Goal: Information Seeking & Learning: Learn about a topic

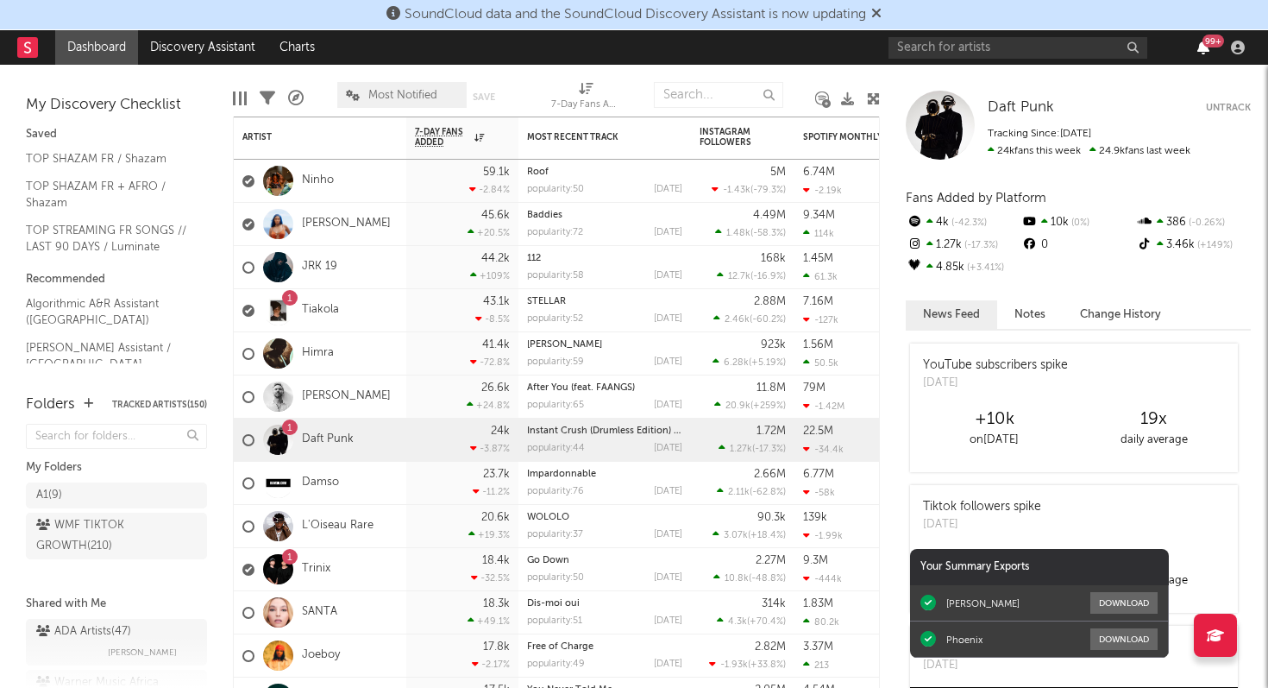
click at [1202, 48] on icon "button" at bounding box center [1203, 48] width 12 height 14
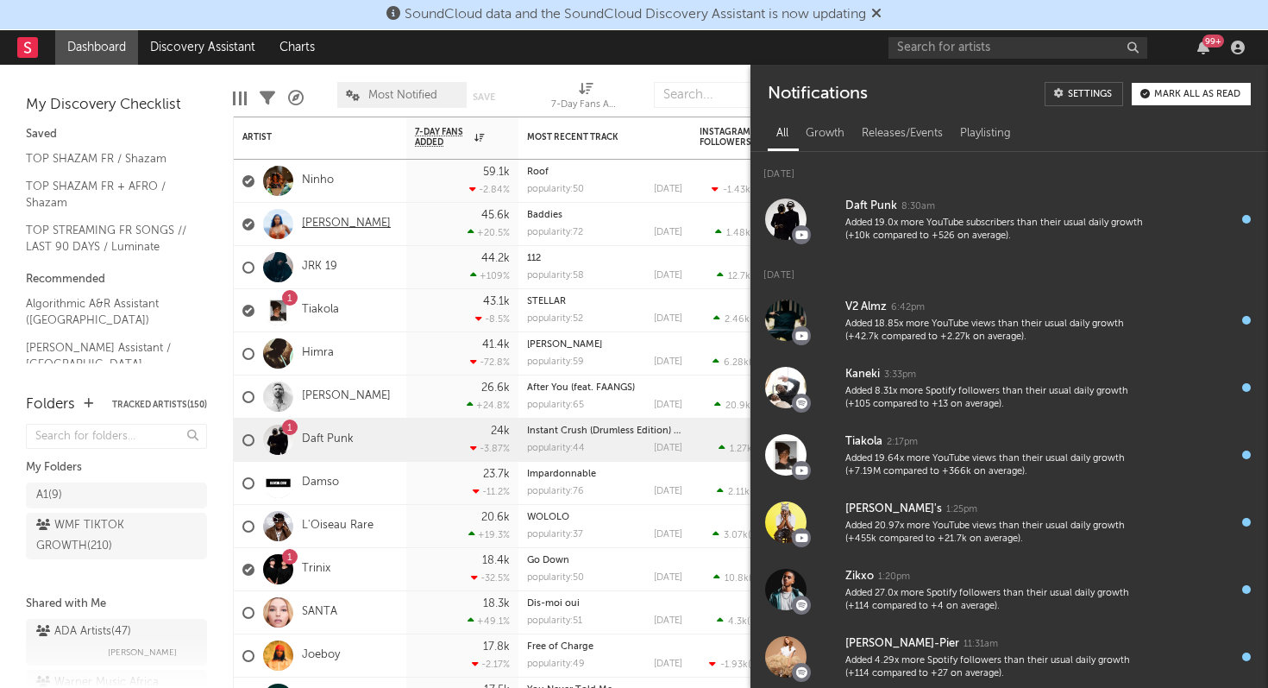
click at [339, 222] on link "[PERSON_NAME]" at bounding box center [346, 224] width 89 height 15
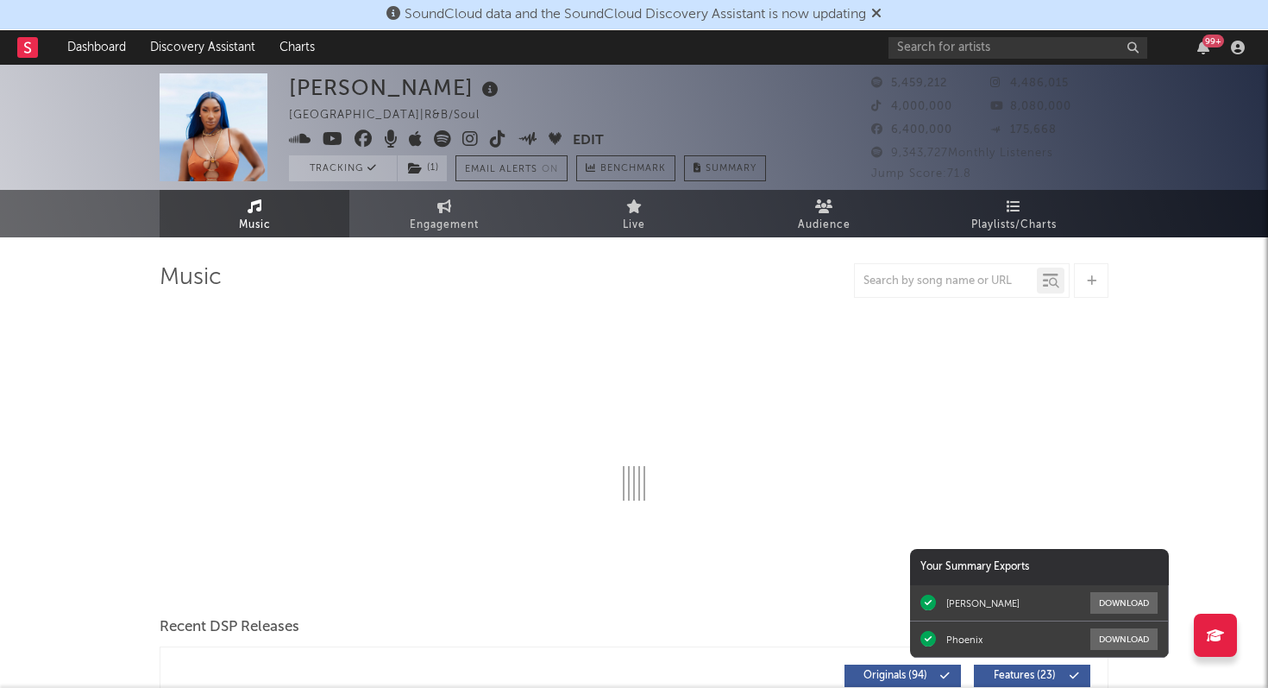
select select "6m"
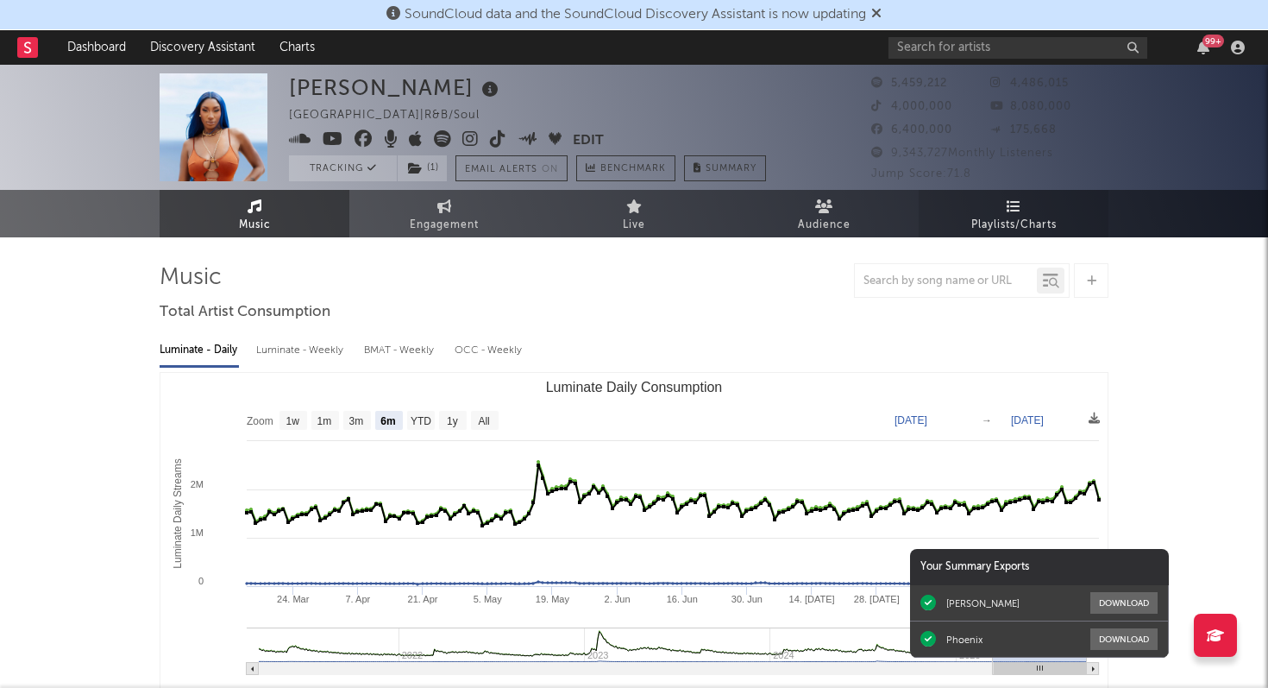
click at [1019, 215] on span "Playlists/Charts" at bounding box center [1013, 225] width 85 height 21
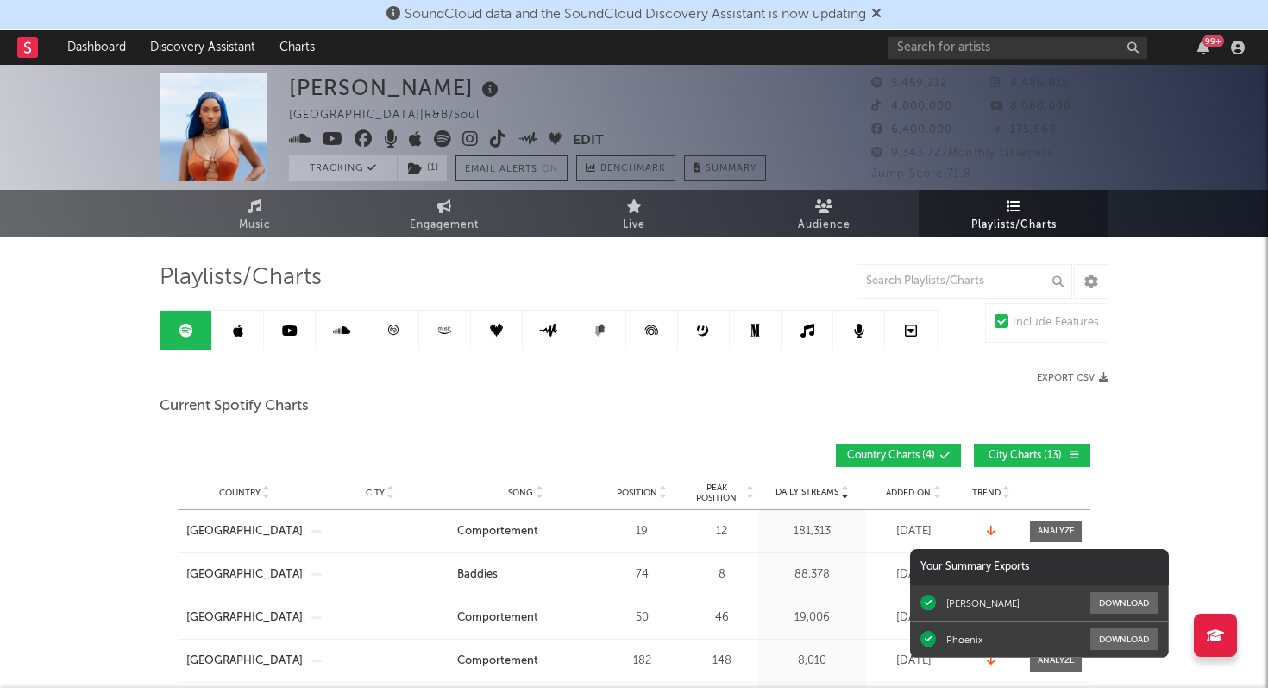
click at [882, 16] on icon at bounding box center [876, 13] width 10 height 14
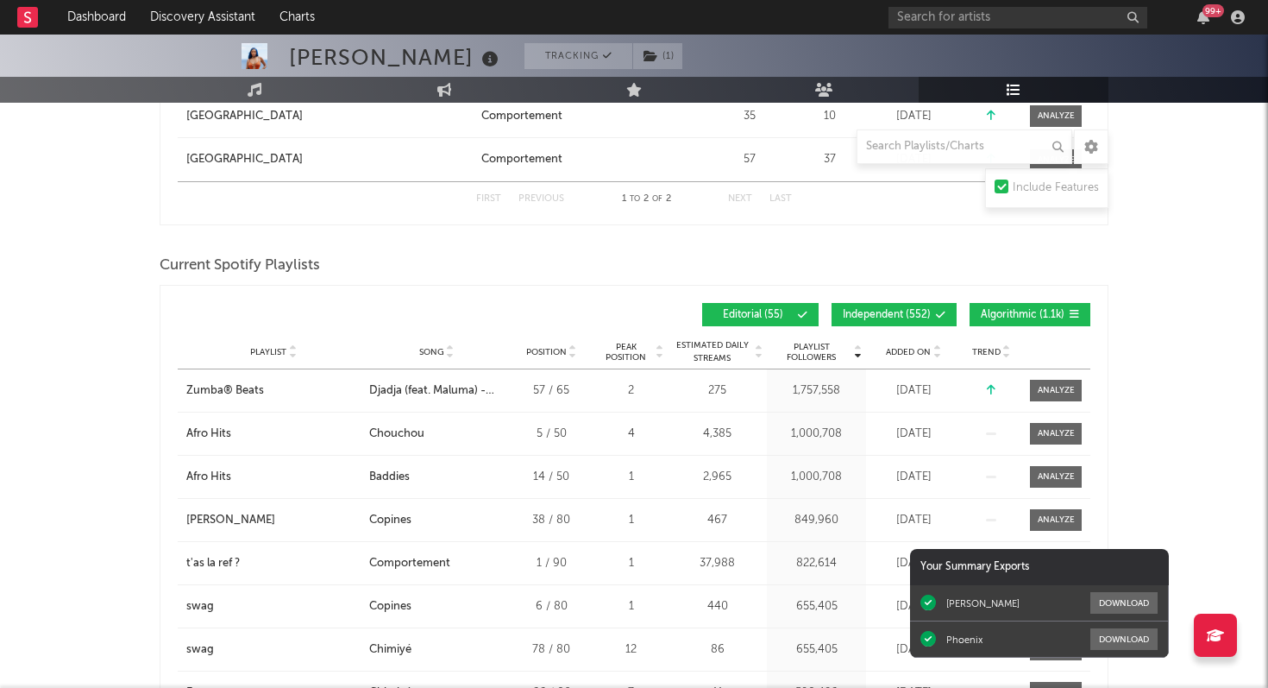
scroll to position [1017, 0]
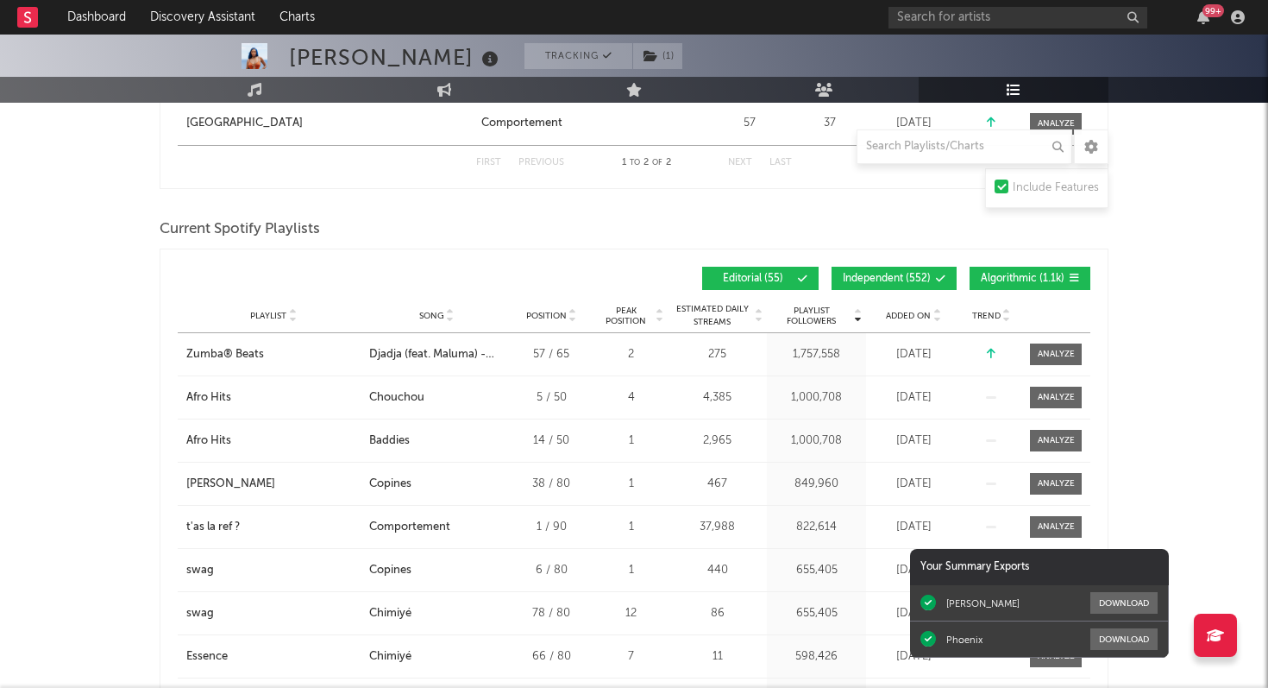
click at [918, 318] on span "Added On" at bounding box center [908, 316] width 45 height 10
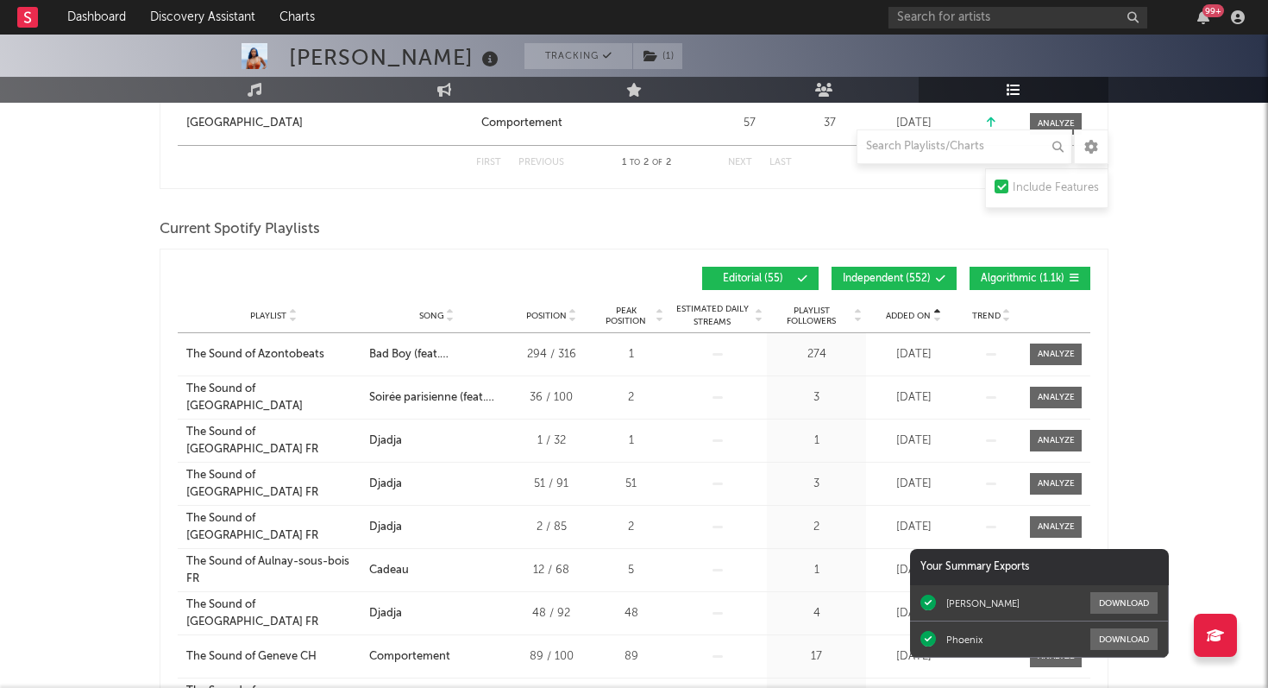
click at [918, 318] on span "Added On" at bounding box center [908, 316] width 45 height 10
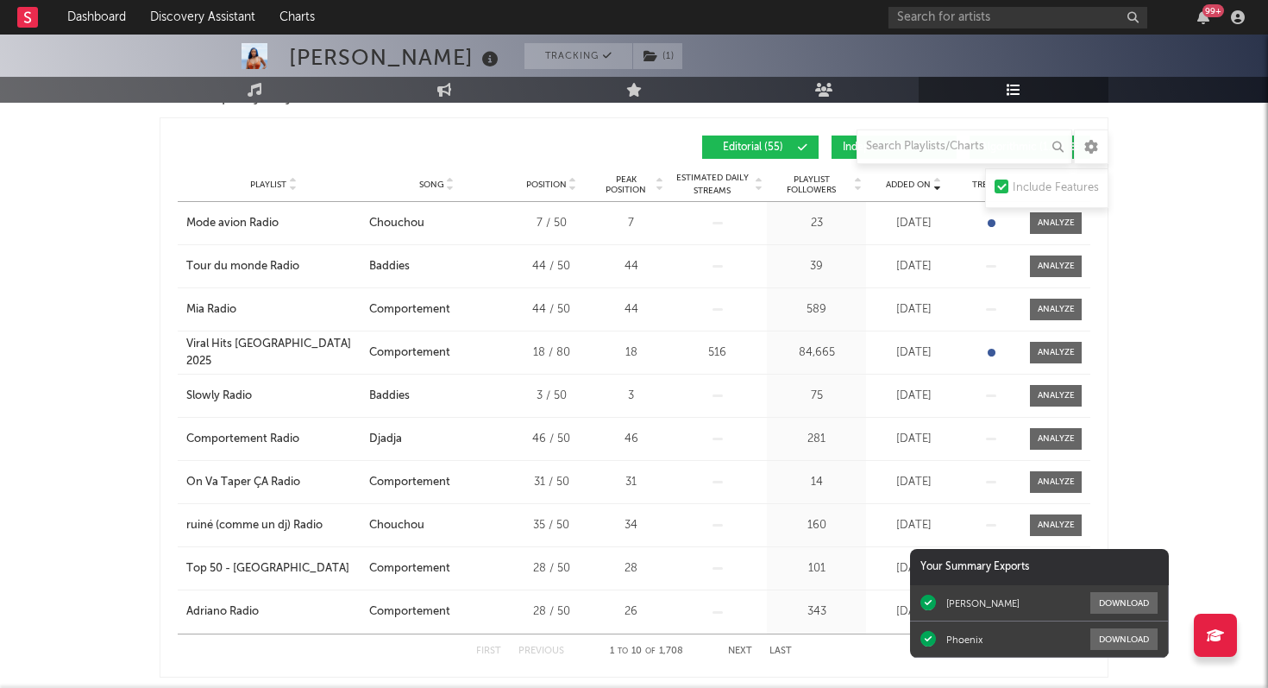
scroll to position [1150, 0]
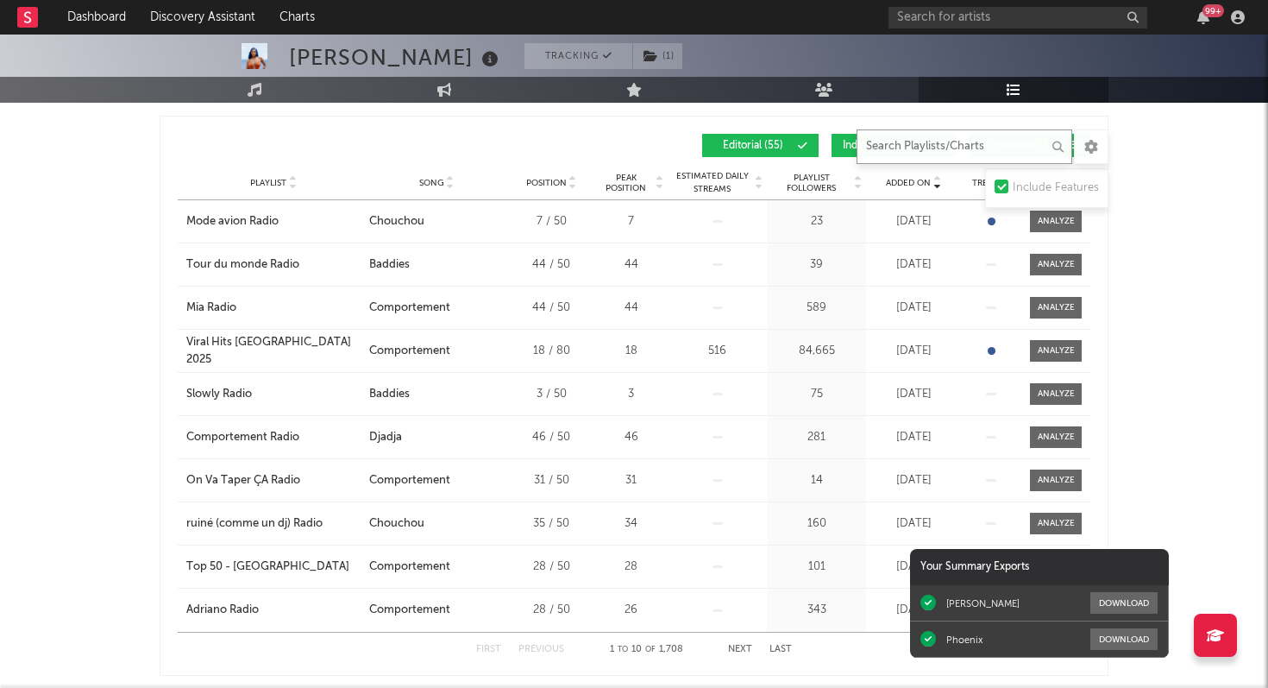
click at [916, 143] on input "text" at bounding box center [965, 146] width 216 height 35
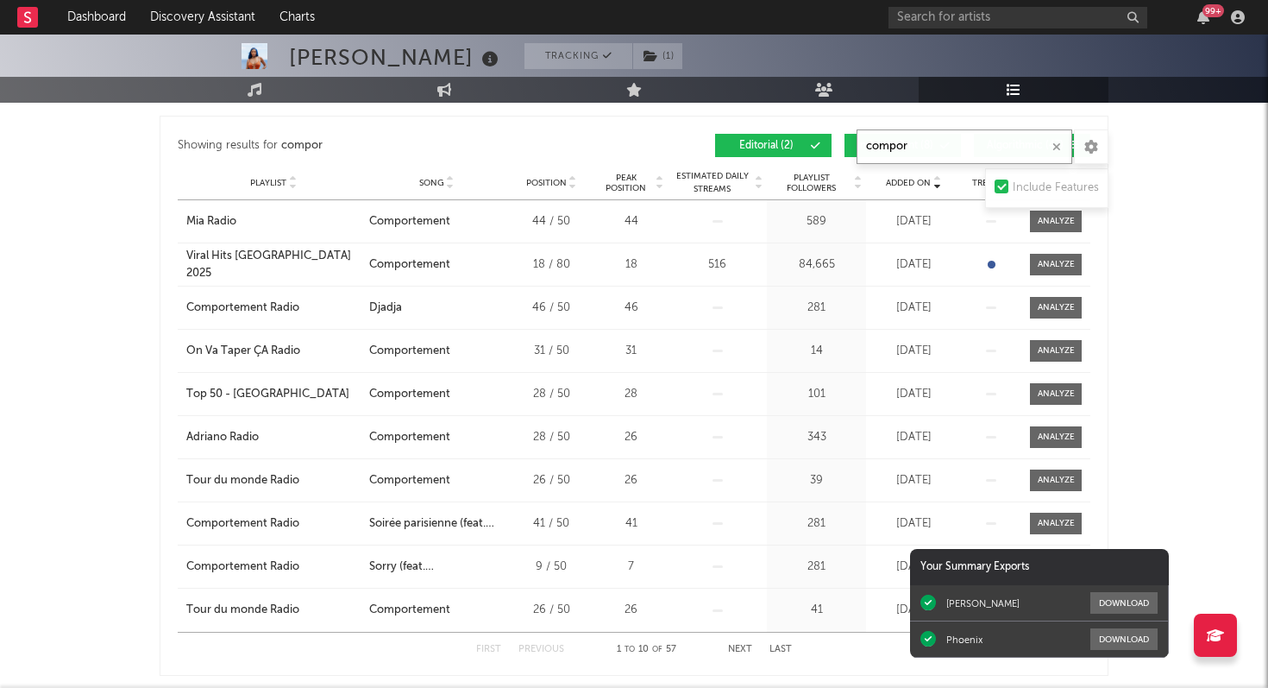
type input "compor"
